Goal: Answer question/provide support

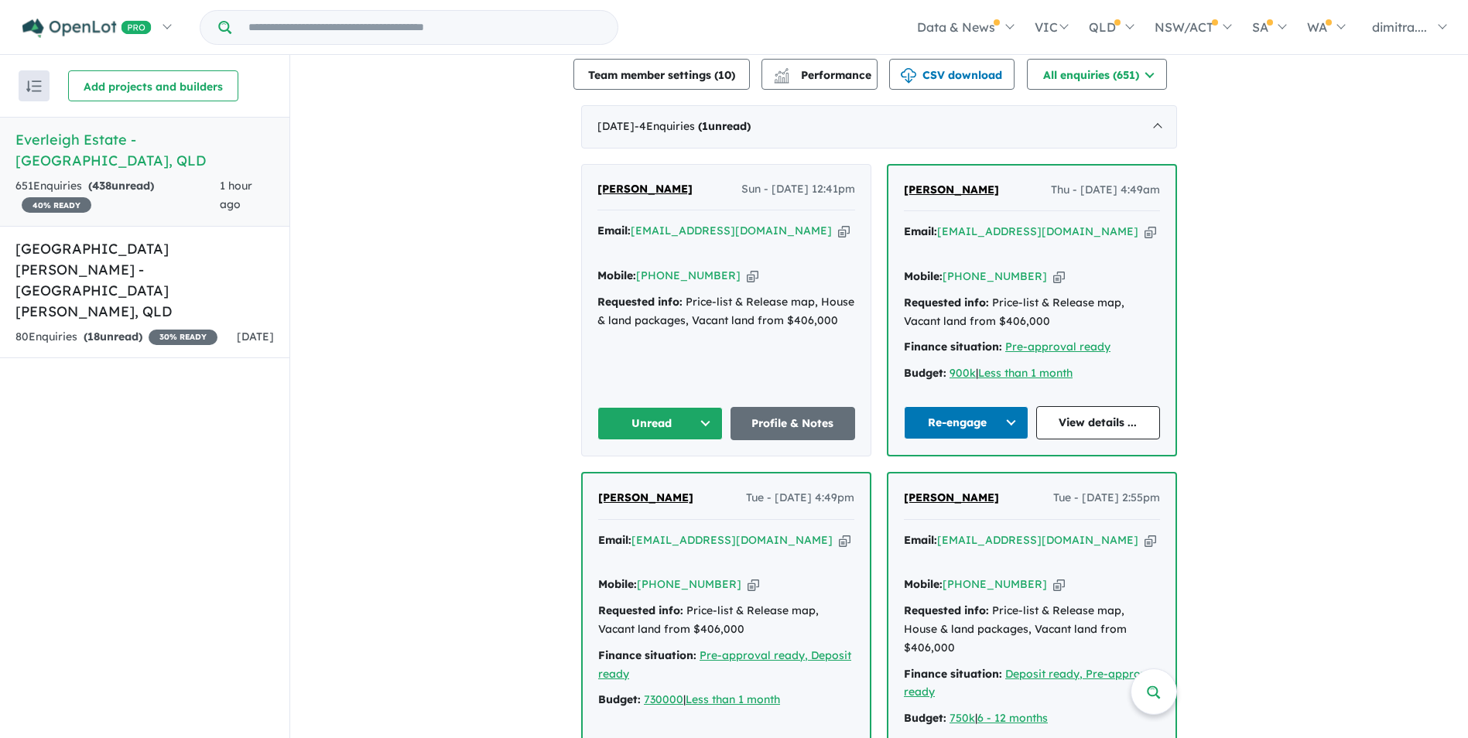
scroll to position [542, 0]
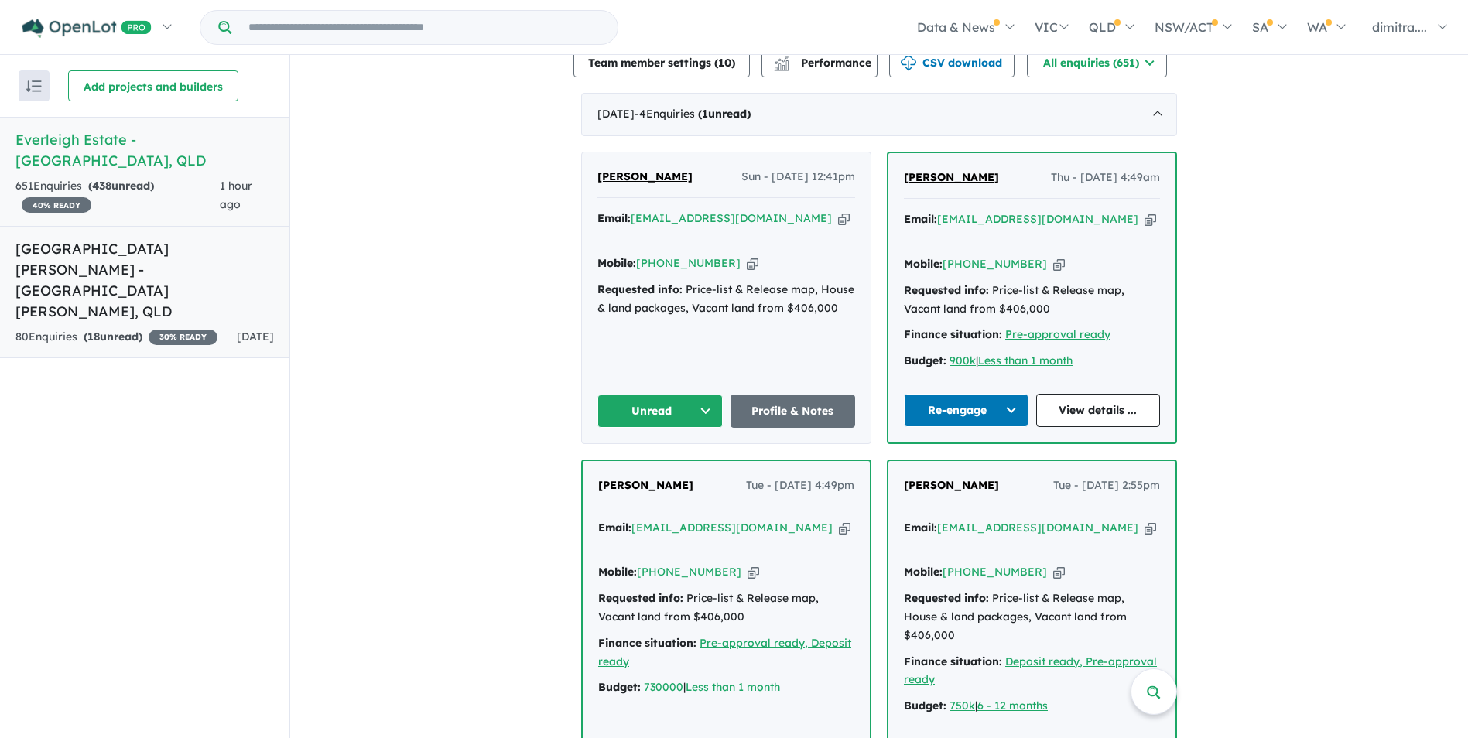
click at [161, 252] on h5 "Monarch Glen Estate - Monarch Glen , QLD" at bounding box center [144, 280] width 258 height 84
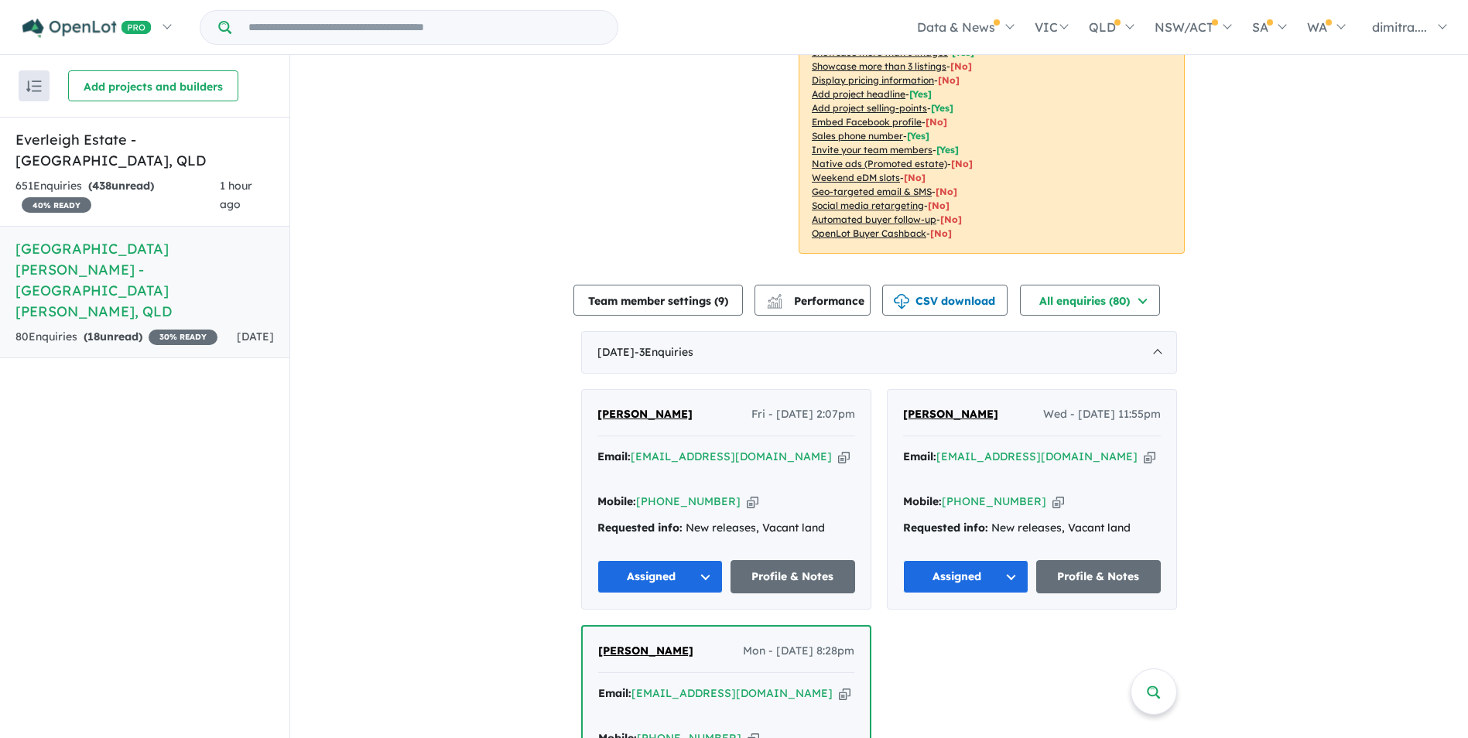
scroll to position [310, 0]
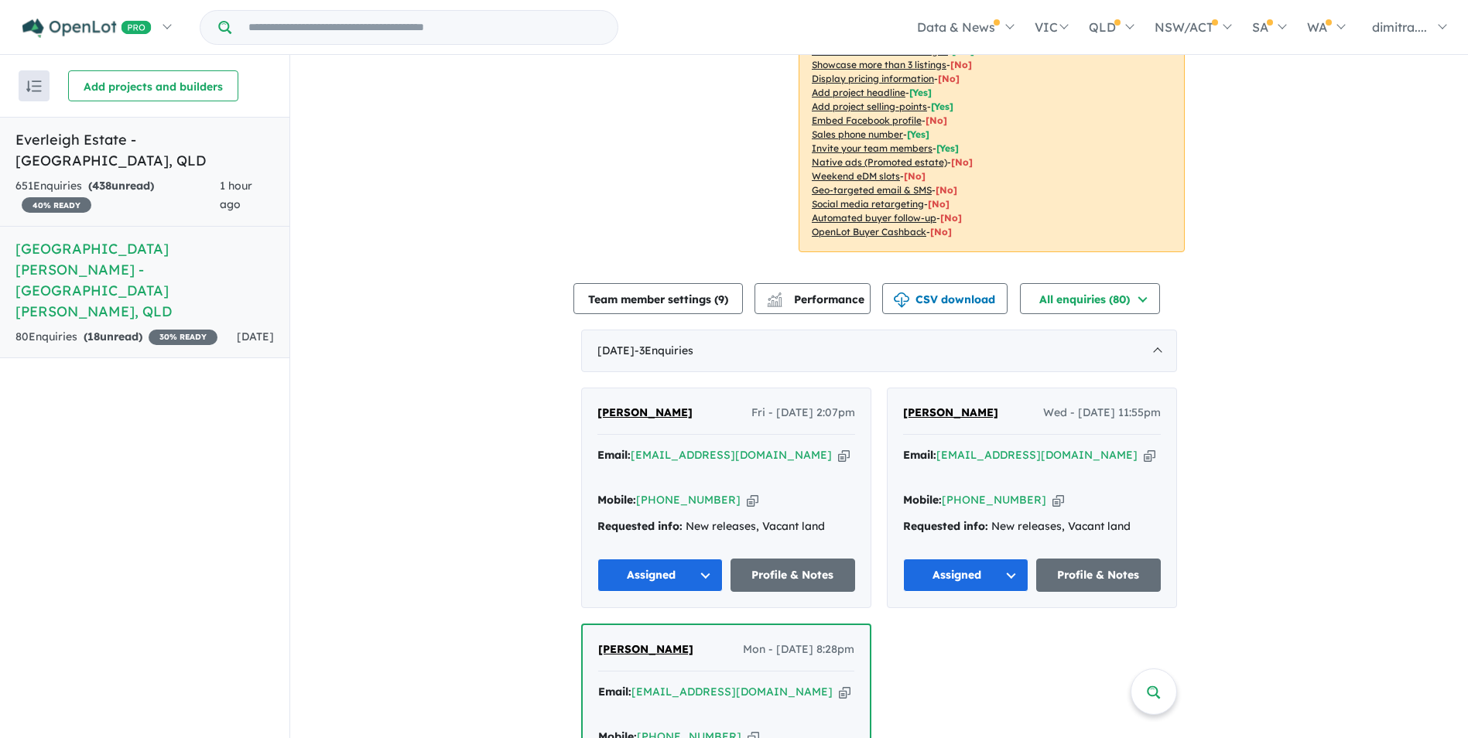
click at [169, 177] on div "651 Enquir ies ( 438 unread) 40 % READY" at bounding box center [117, 195] width 204 height 37
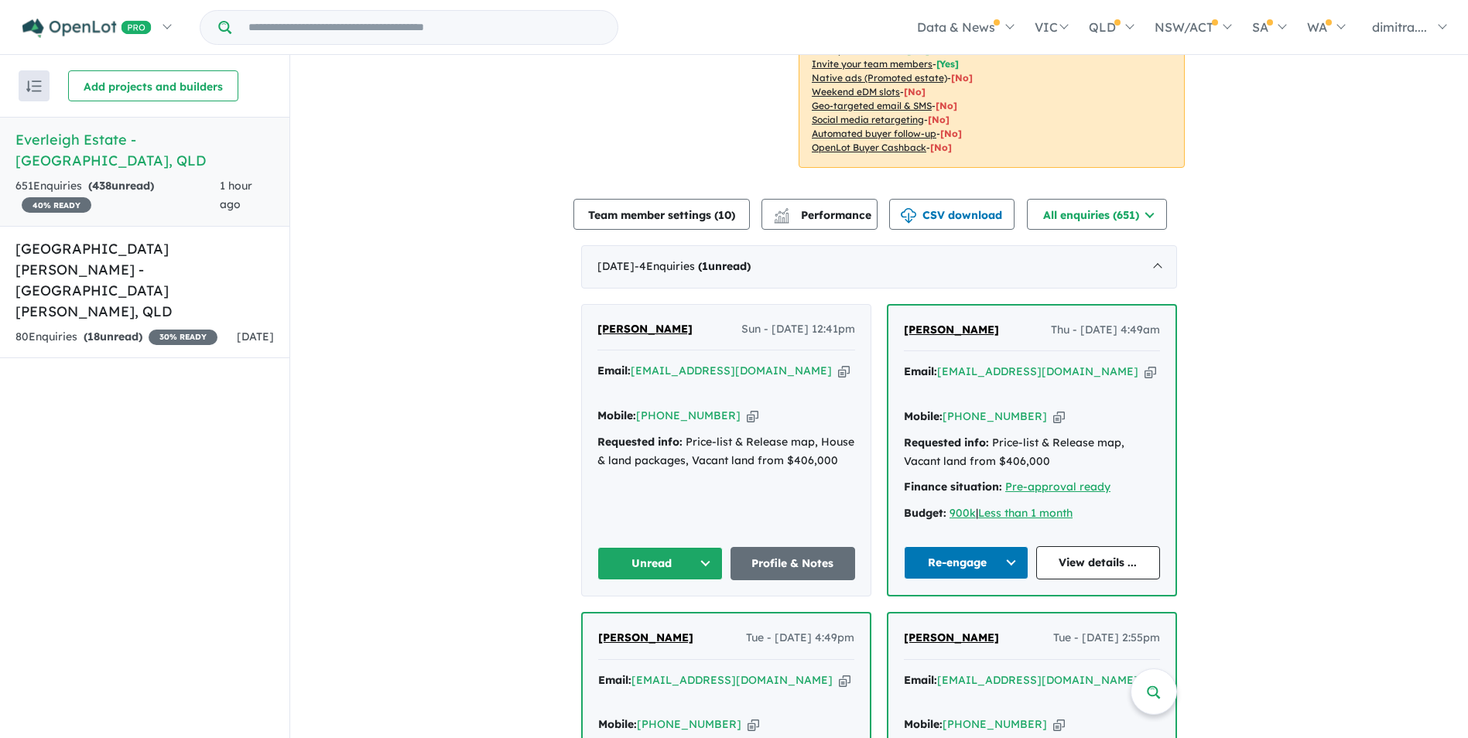
scroll to position [548, 0]
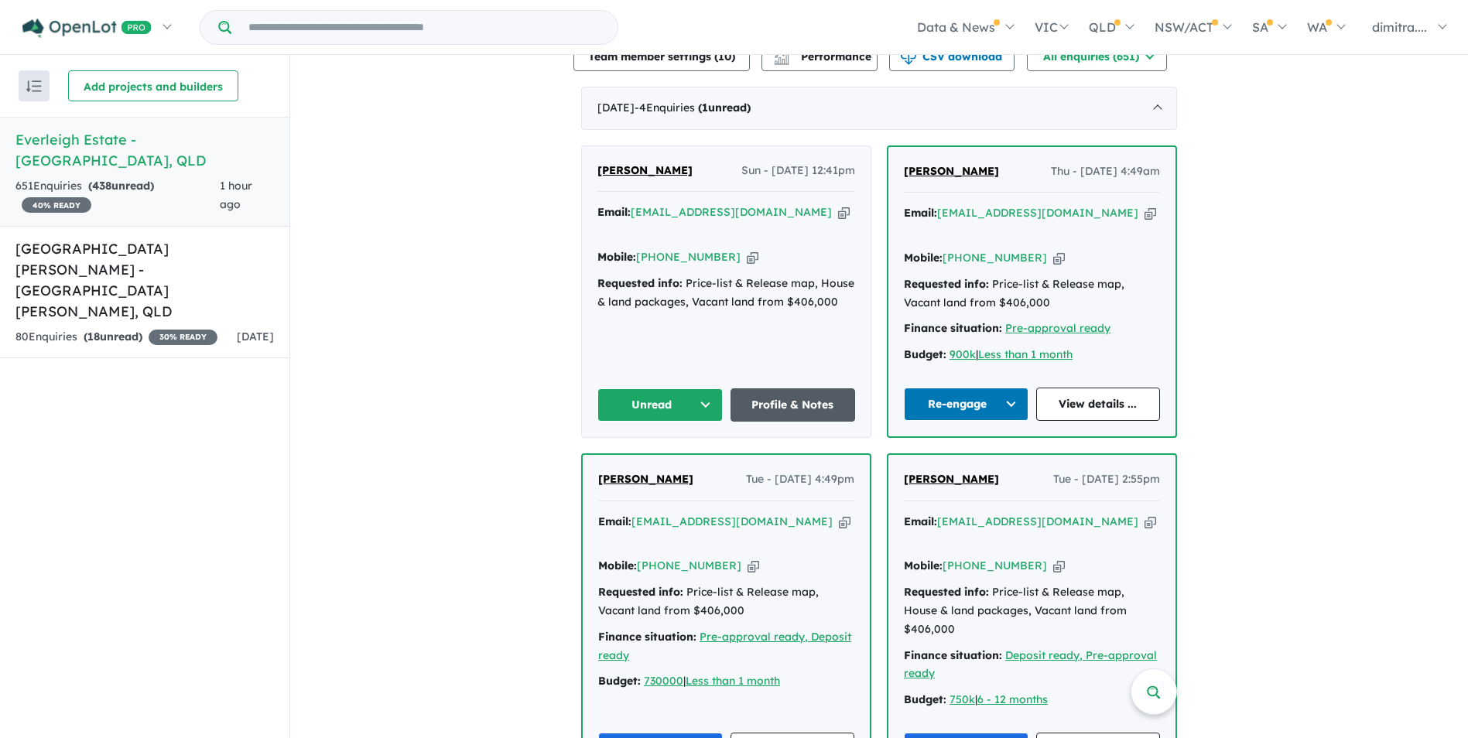
click at [783, 399] on link "Profile & Notes" at bounding box center [793, 404] width 125 height 33
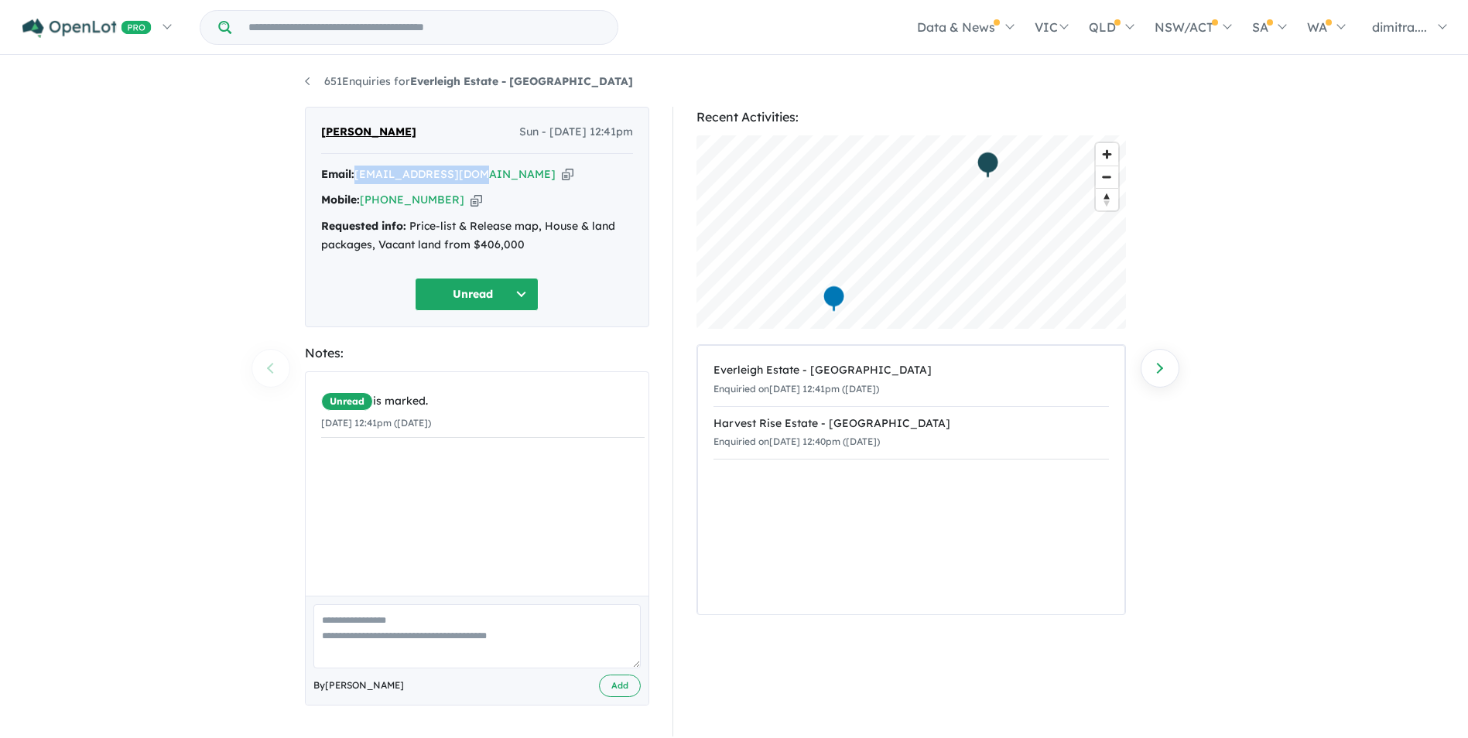
drag, startPoint x: 477, startPoint y: 176, endPoint x: 356, endPoint y: 173, distance: 121.5
click at [356, 173] on div "Email: [EMAIL_ADDRESS][DOMAIN_NAME] Copied!" at bounding box center [477, 175] width 312 height 19
drag, startPoint x: 356, startPoint y: 173, endPoint x: 378, endPoint y: 173, distance: 22.4
copy div "[EMAIL_ADDRESS][DOMAIN_NAME]"
click at [501, 297] on button "Unread" at bounding box center [477, 294] width 124 height 33
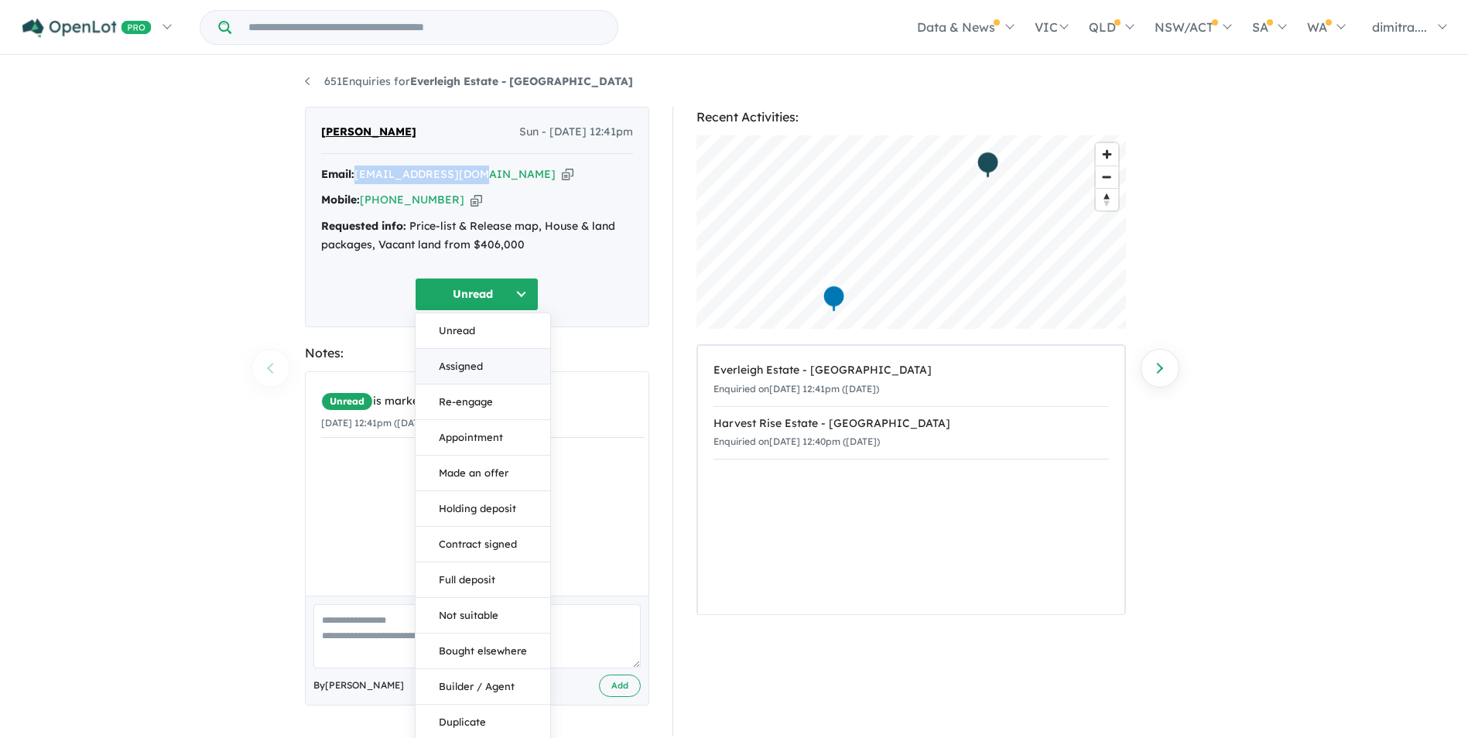
click at [489, 364] on button "Assigned" at bounding box center [483, 367] width 135 height 36
